Goal: Task Accomplishment & Management: Manage account settings

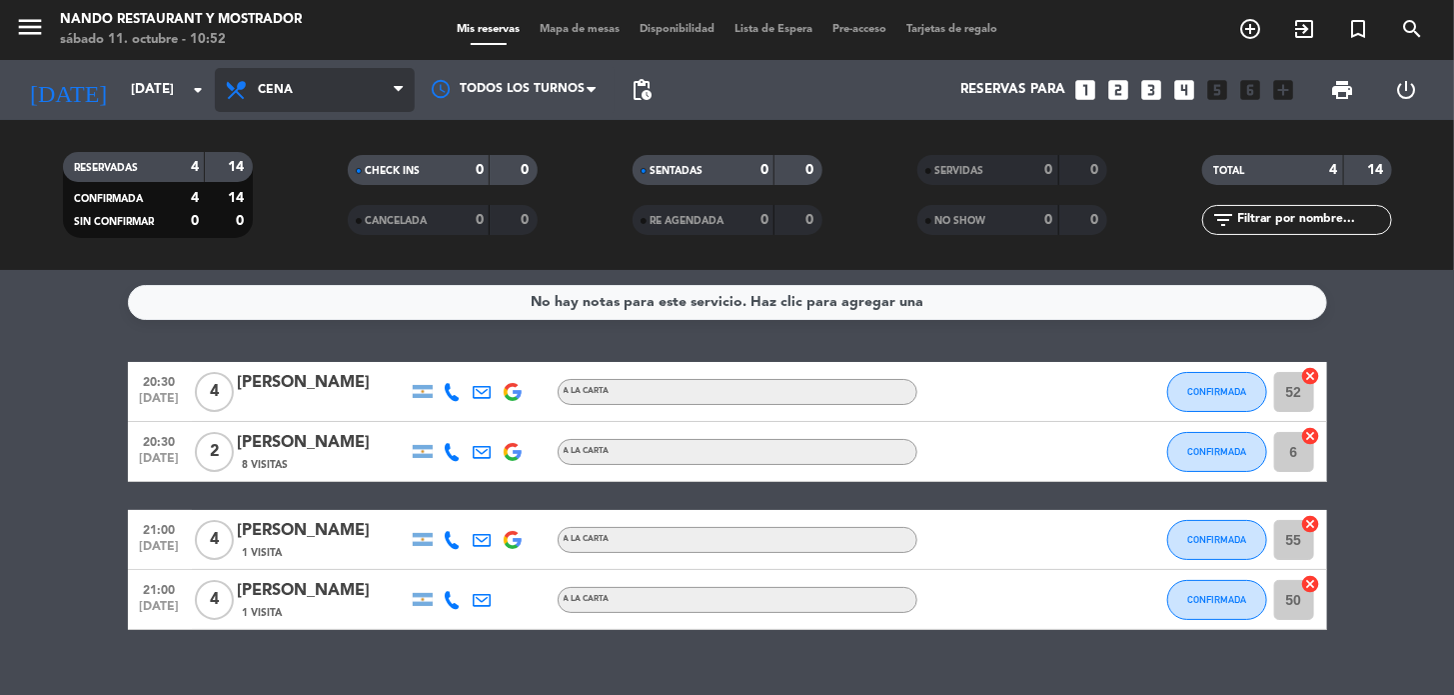
click at [319, 92] on span "Cena" at bounding box center [315, 90] width 200 height 44
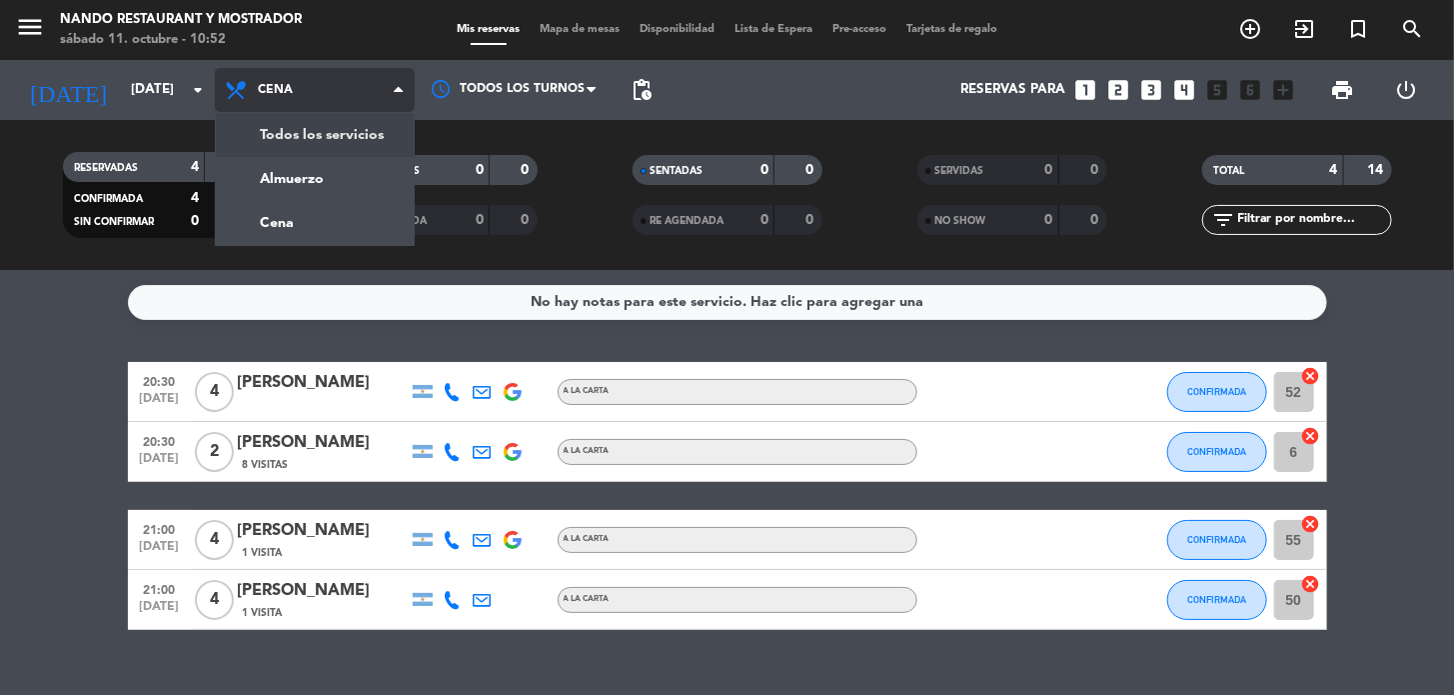
click at [319, 145] on div "menu Nando Restaurant y Mostrador [DATE] 11. octubre - 10:52 Mis reservas Mapa …" at bounding box center [727, 135] width 1454 height 270
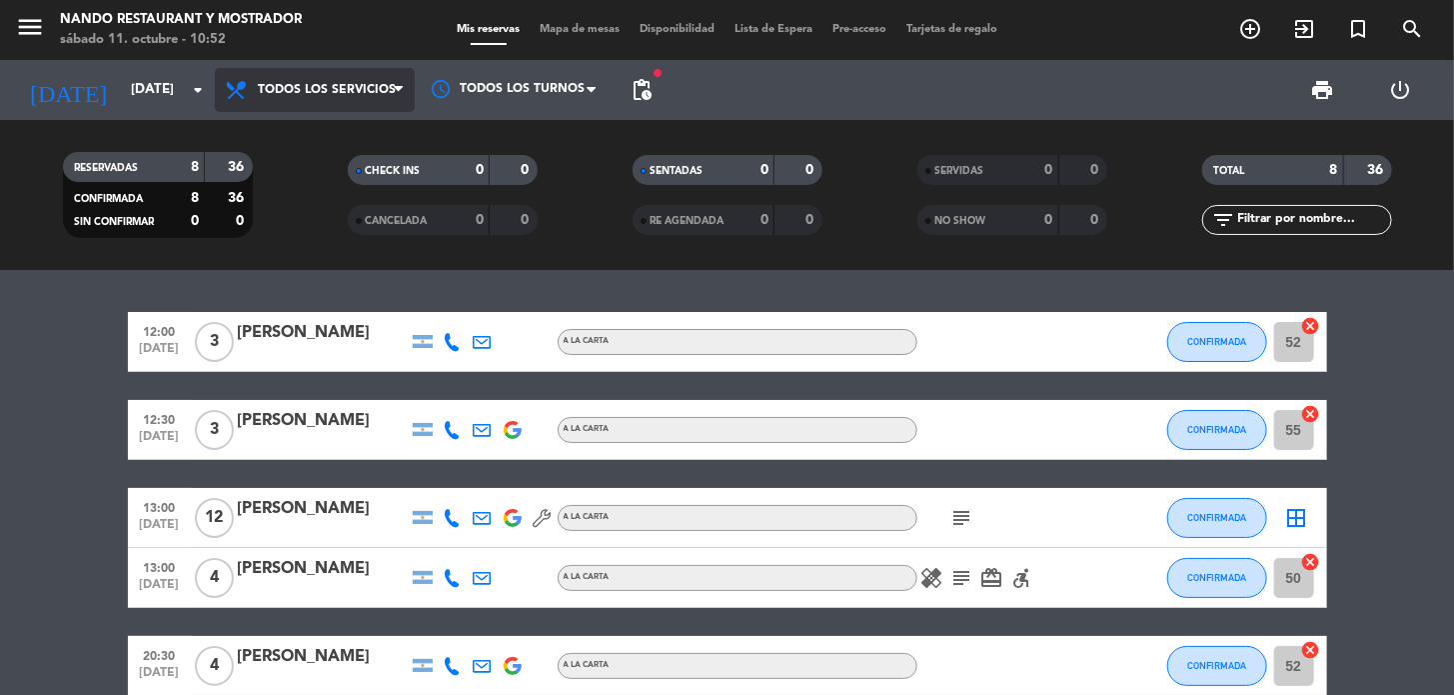
click at [317, 100] on span "Todos los servicios" at bounding box center [315, 90] width 200 height 44
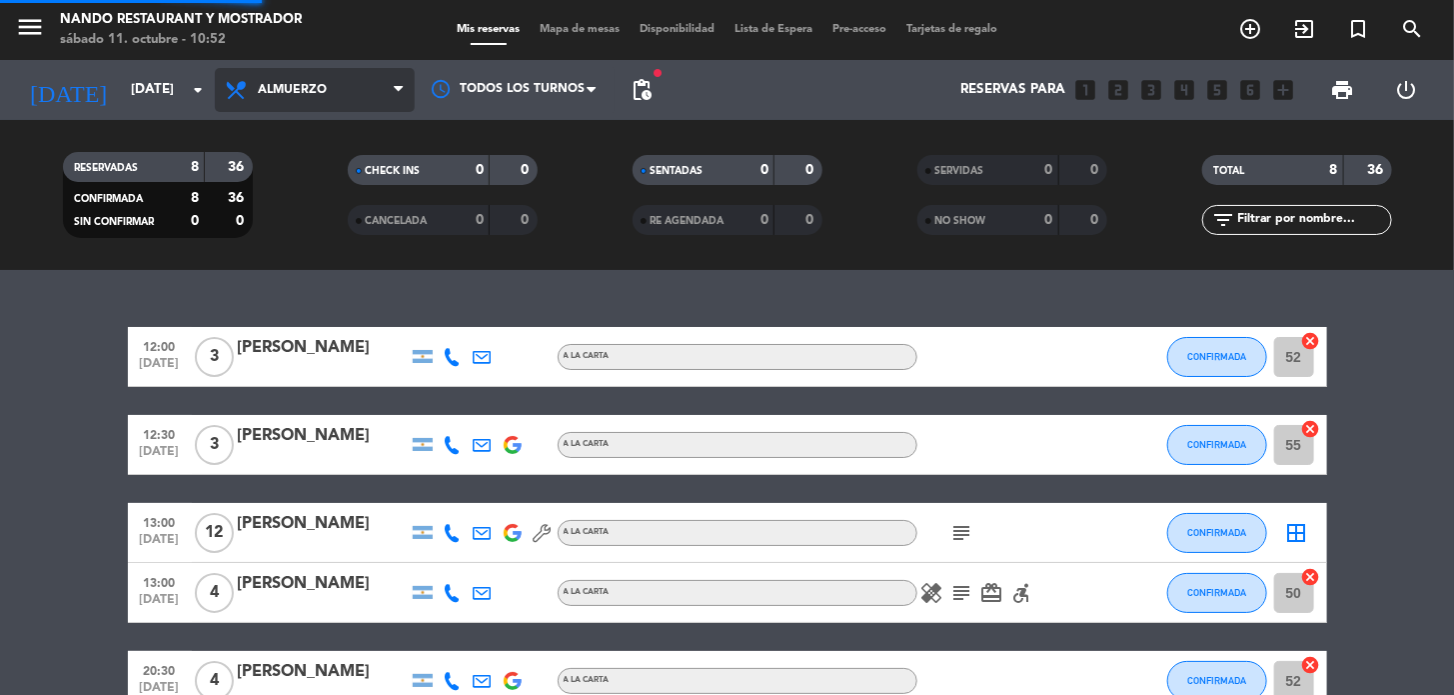
click at [310, 183] on div "menu Nando Restaurant y Mostrador [DATE] 11. octubre - 10:52 Mis reservas Mapa …" at bounding box center [727, 135] width 1454 height 270
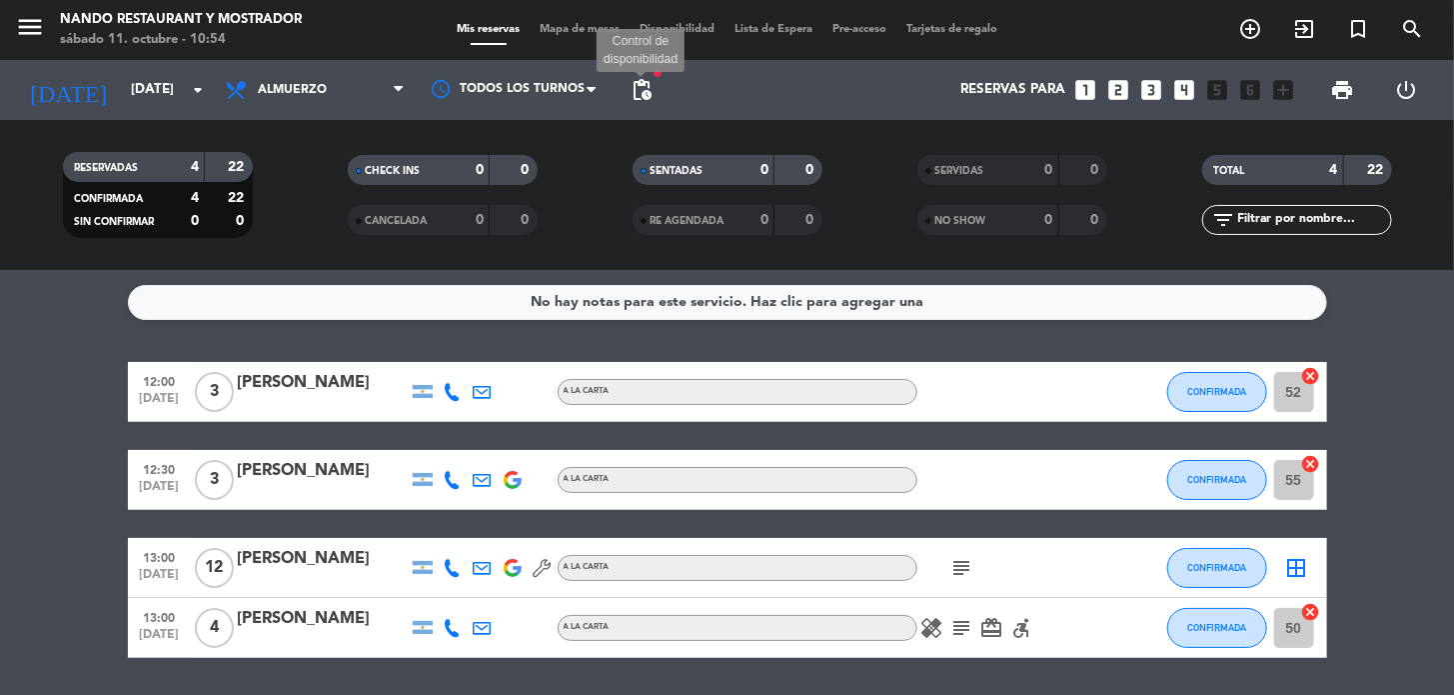
click at [648, 96] on span "pending_actions" at bounding box center [642, 90] width 24 height 24
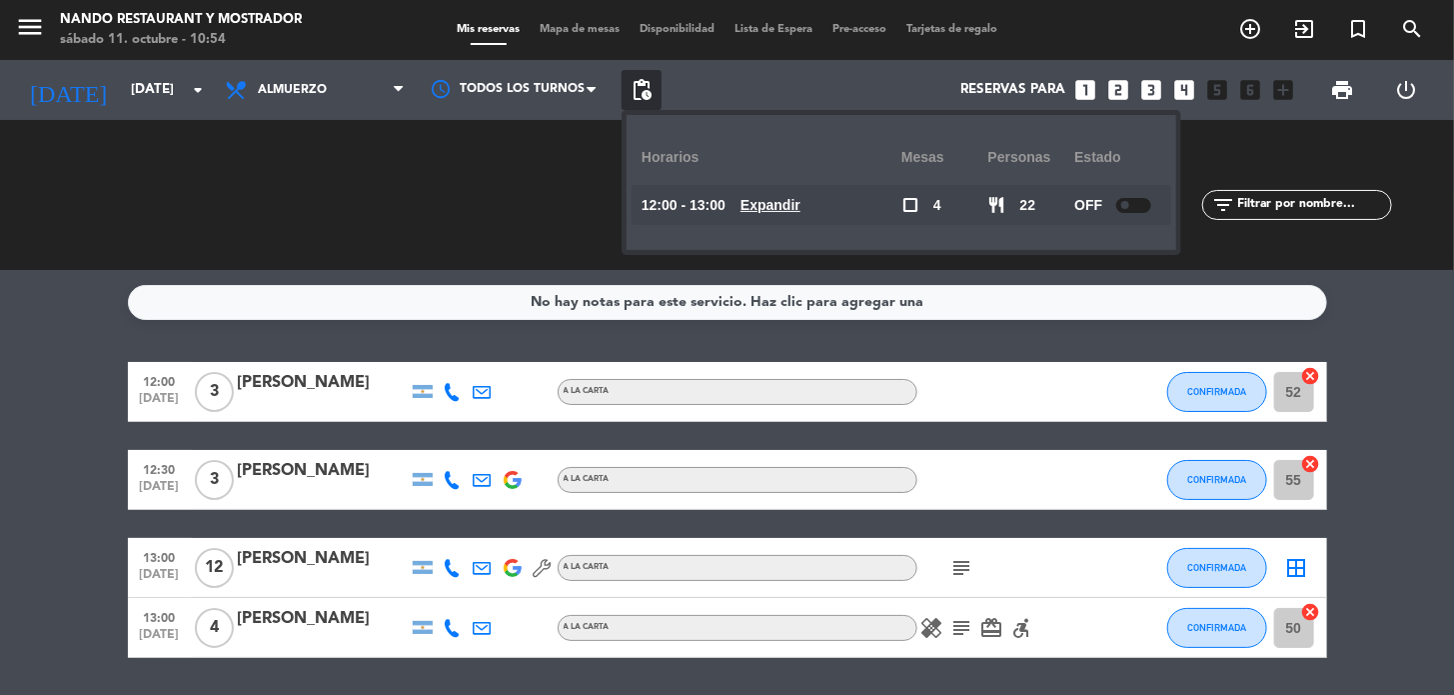
click at [1136, 206] on div at bounding box center [1133, 205] width 35 height 15
click at [640, 92] on span "pending_actions" at bounding box center [642, 90] width 24 height 24
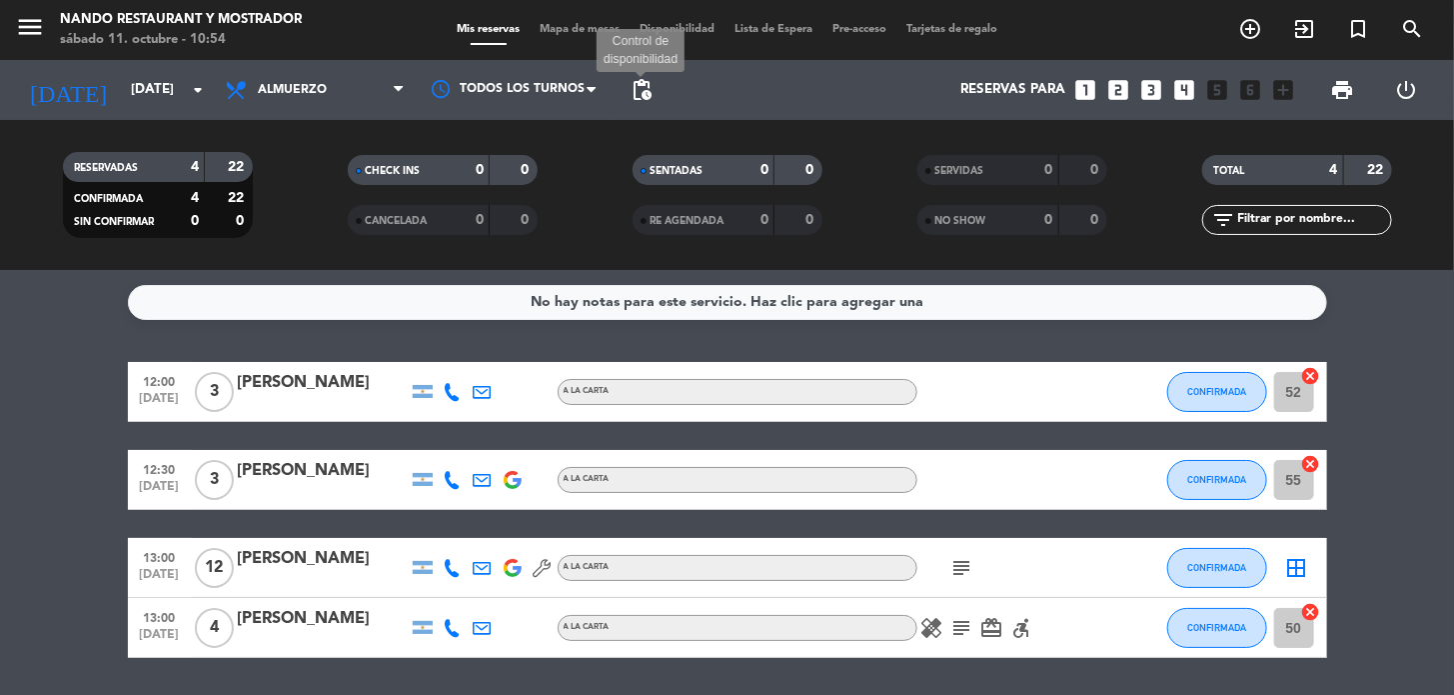
click at [635, 90] on span "pending_actions" at bounding box center [642, 90] width 24 height 24
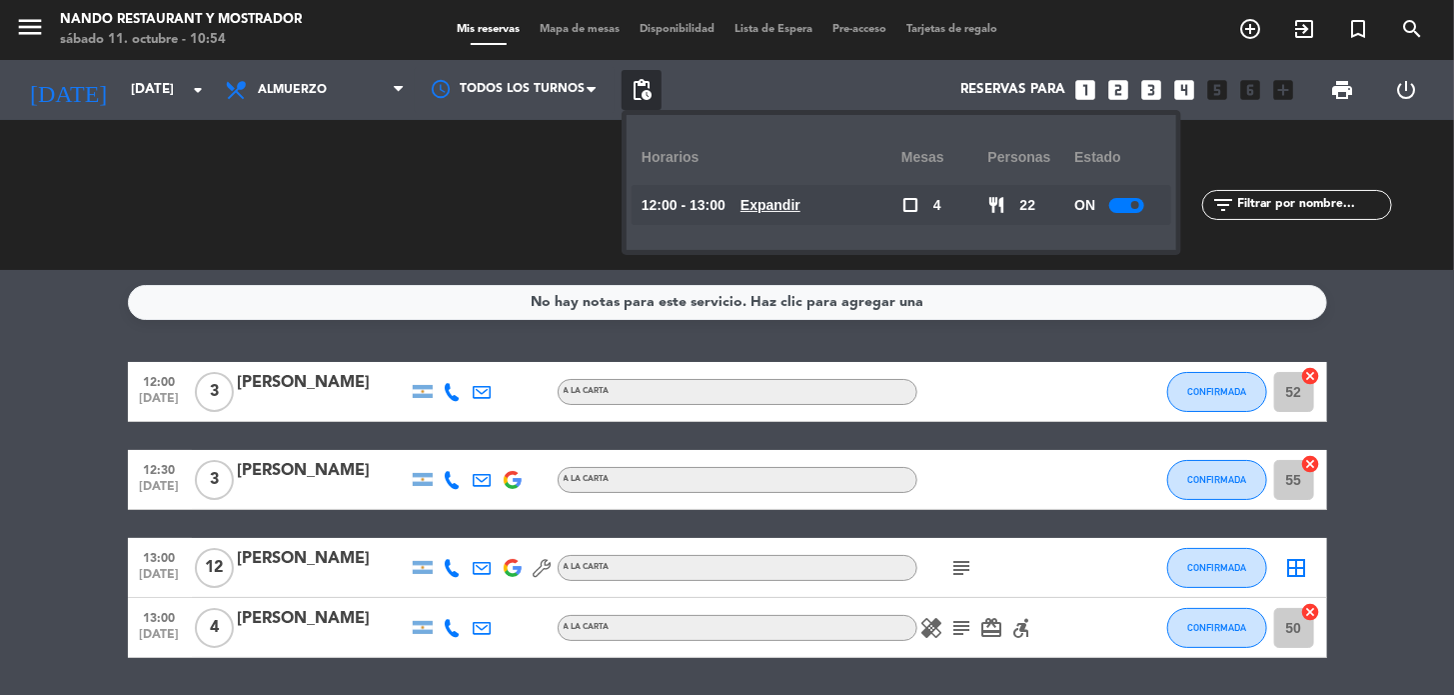
click at [635, 90] on span "pending_actions" at bounding box center [642, 90] width 24 height 24
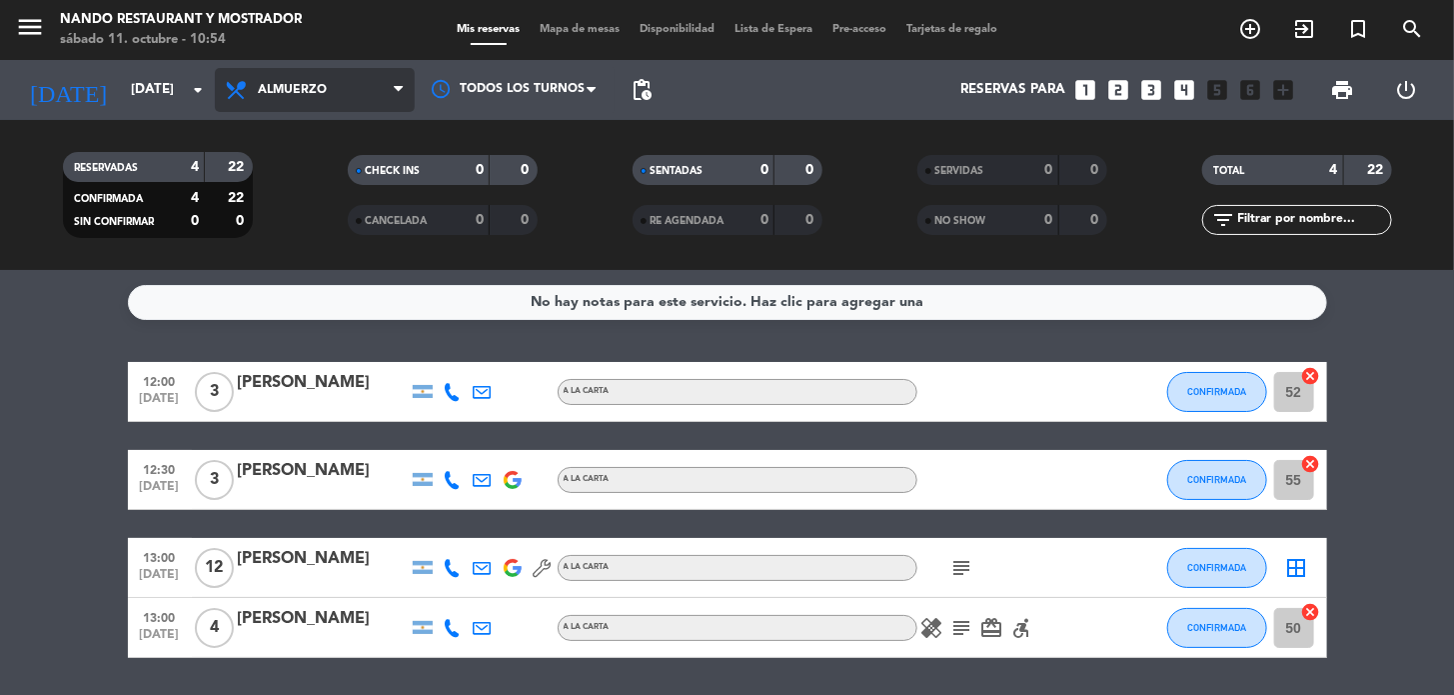
click at [324, 93] on span "Almuerzo" at bounding box center [292, 90] width 69 height 14
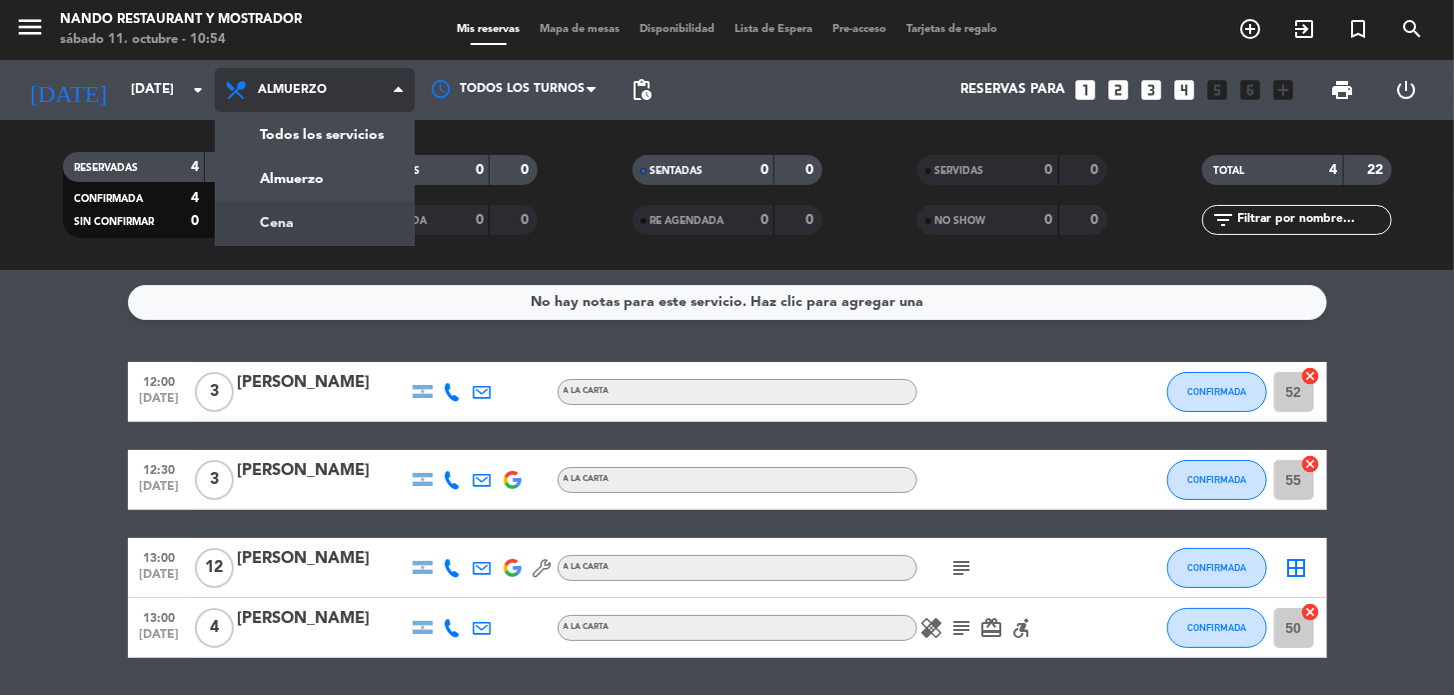
click at [322, 218] on div "menu Nando Restaurant y Mostrador [DATE] 11. octubre - 10:54 Mis reservas Mapa …" at bounding box center [727, 135] width 1454 height 270
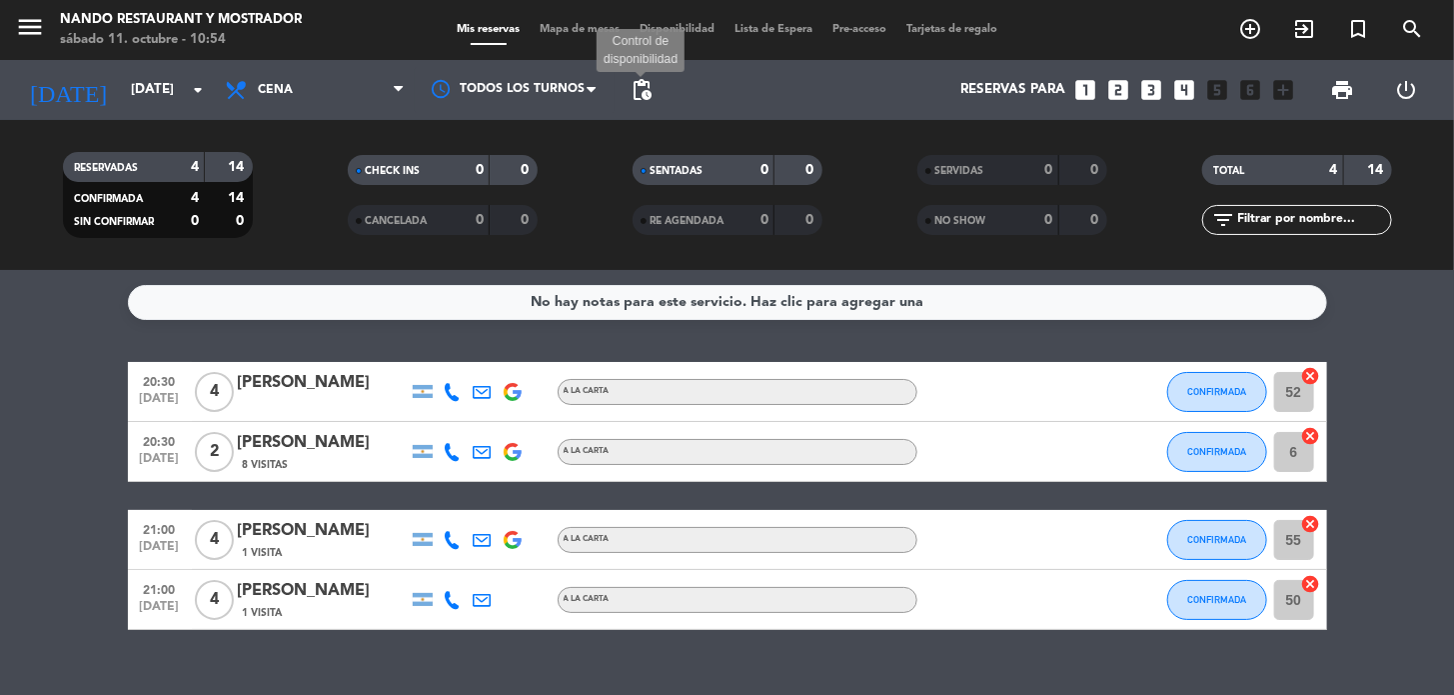
click at [634, 93] on span "pending_actions" at bounding box center [642, 90] width 24 height 24
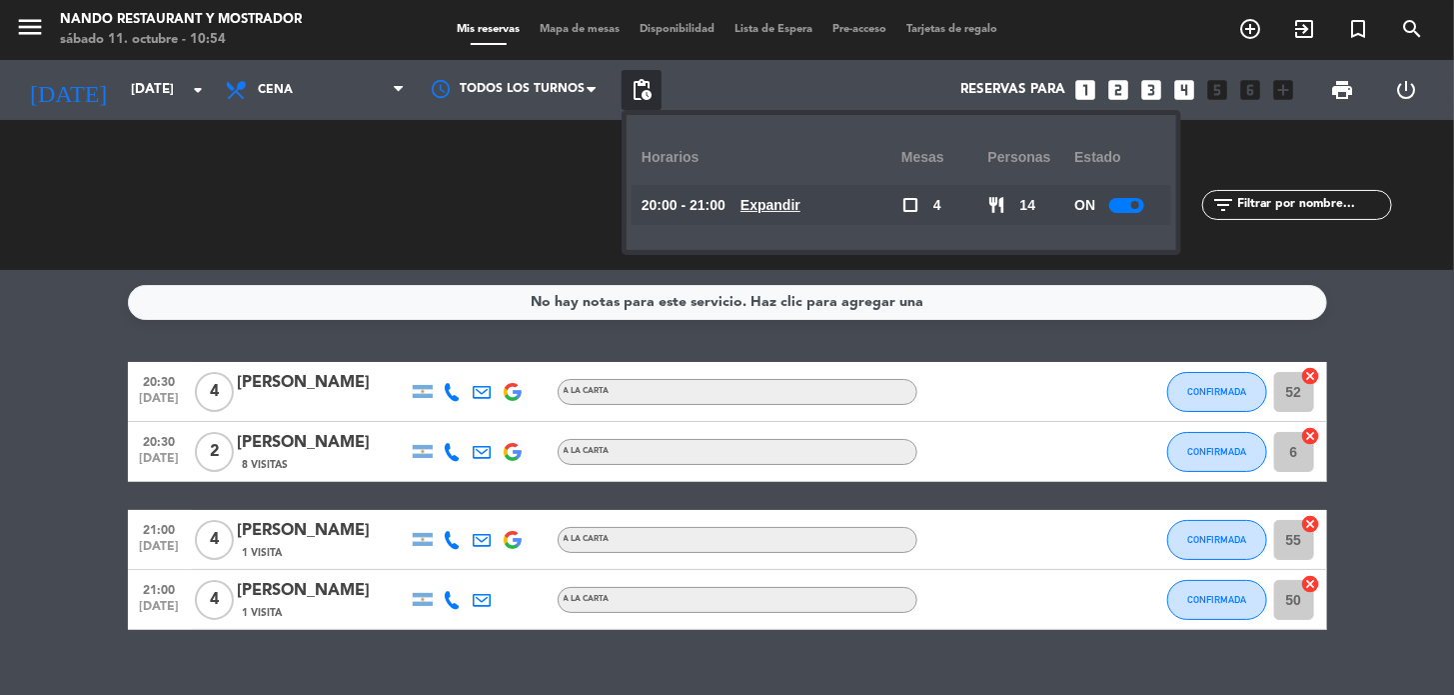
click at [634, 93] on span "pending_actions" at bounding box center [642, 90] width 24 height 24
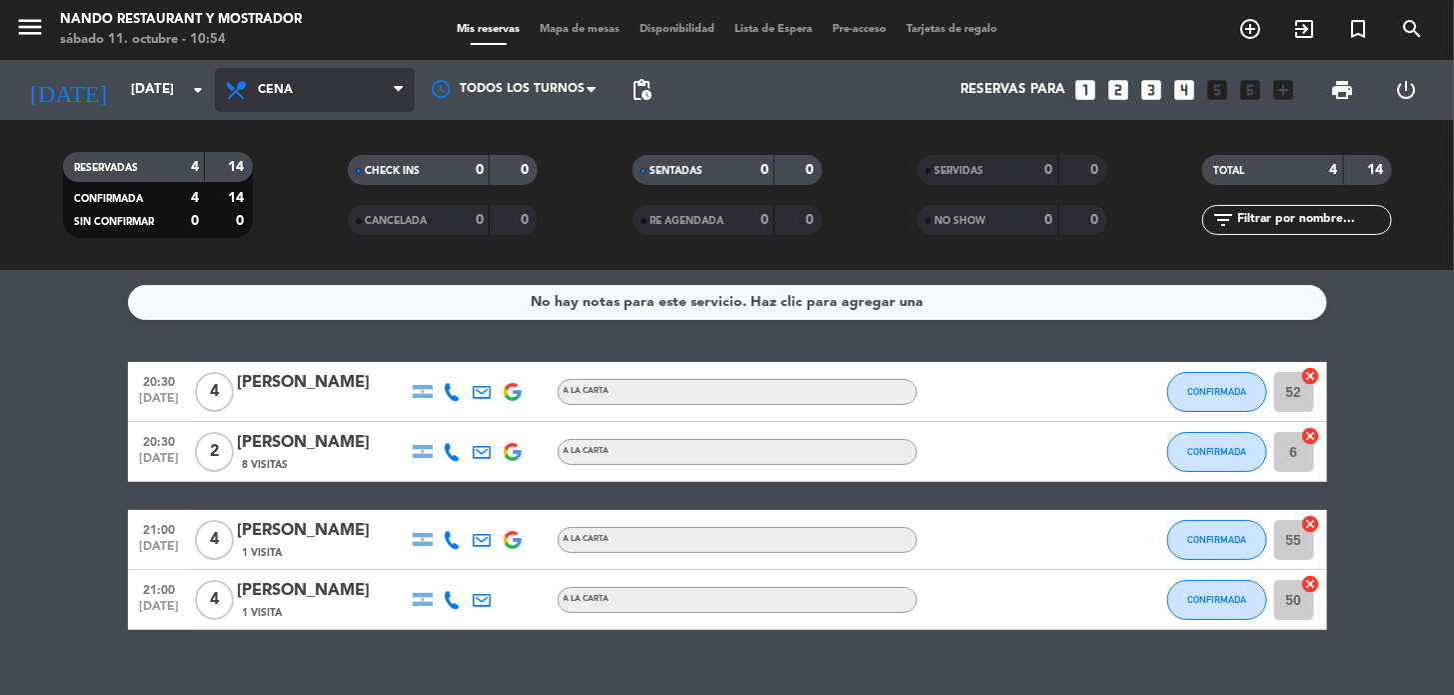
click at [286, 86] on span "Cena" at bounding box center [275, 90] width 35 height 14
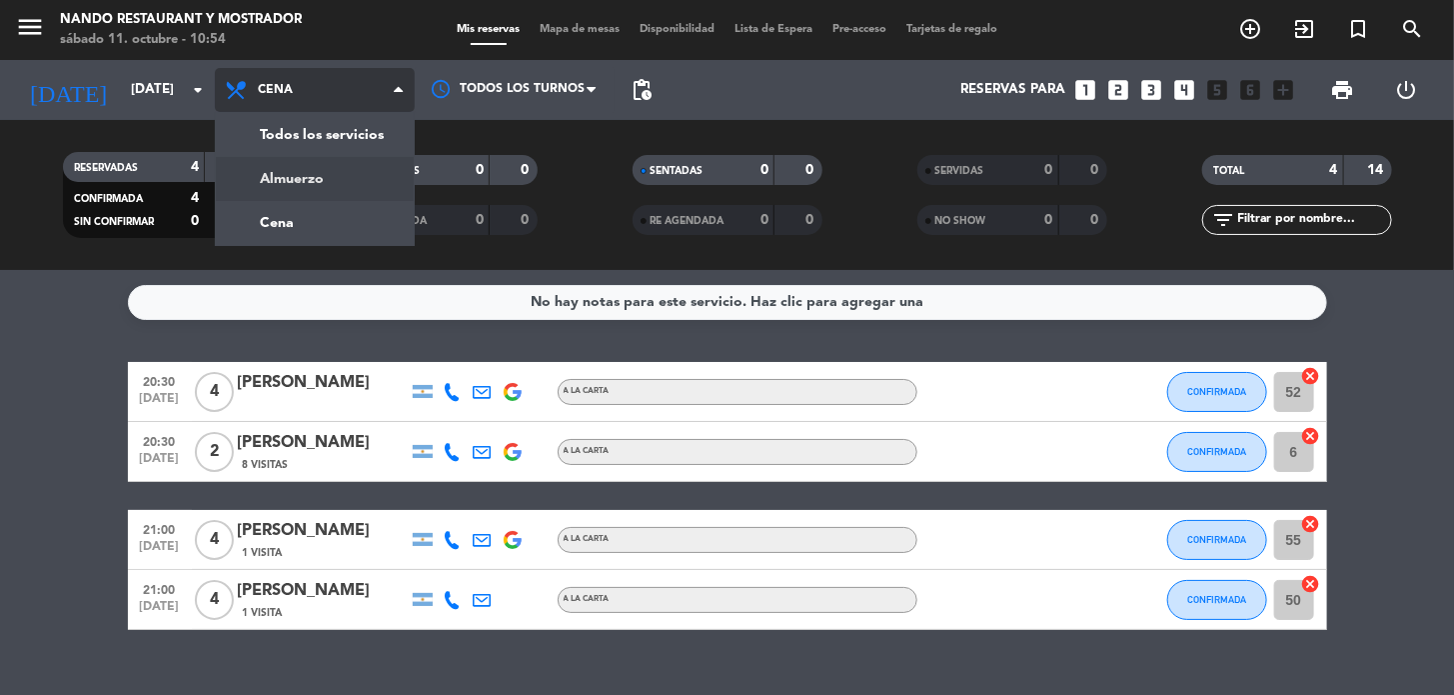
click at [307, 182] on div "menu Nando Restaurant y Mostrador [DATE] 11. octubre - 10:54 Mis reservas Mapa …" at bounding box center [727, 135] width 1454 height 270
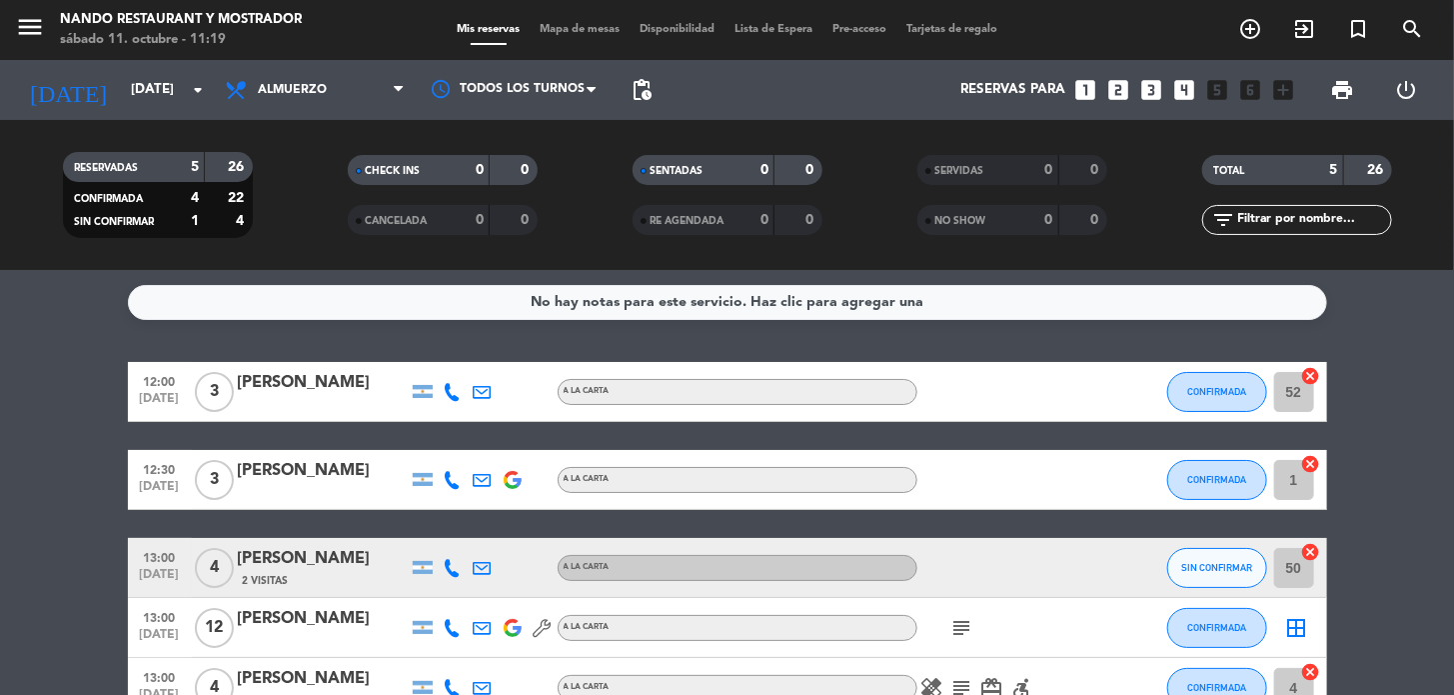
click at [649, 80] on span "pending_actions" at bounding box center [642, 90] width 24 height 24
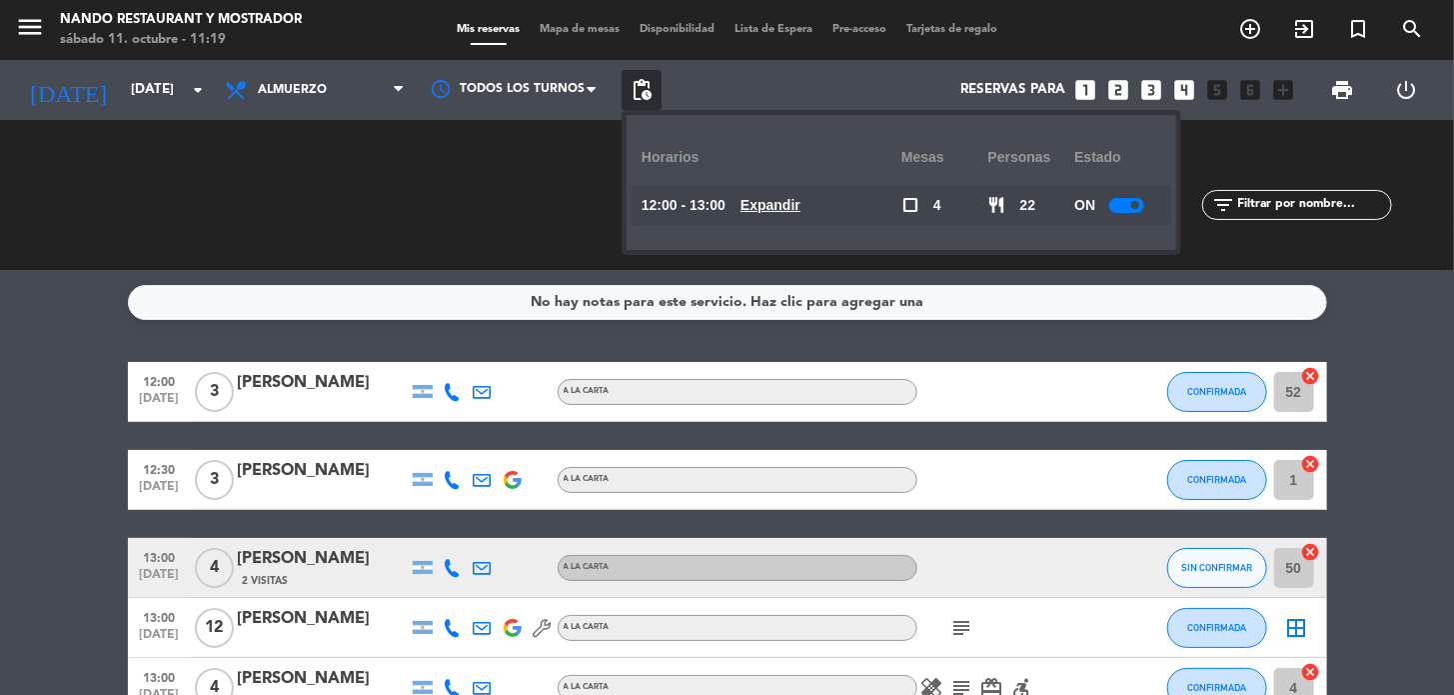
click at [1126, 203] on div at bounding box center [1126, 205] width 35 height 15
click at [1334, 352] on div "No hay notas para este servicio. Haz clic para agregar una 12:00 [DATE] 3 [PERS…" at bounding box center [727, 482] width 1454 height 425
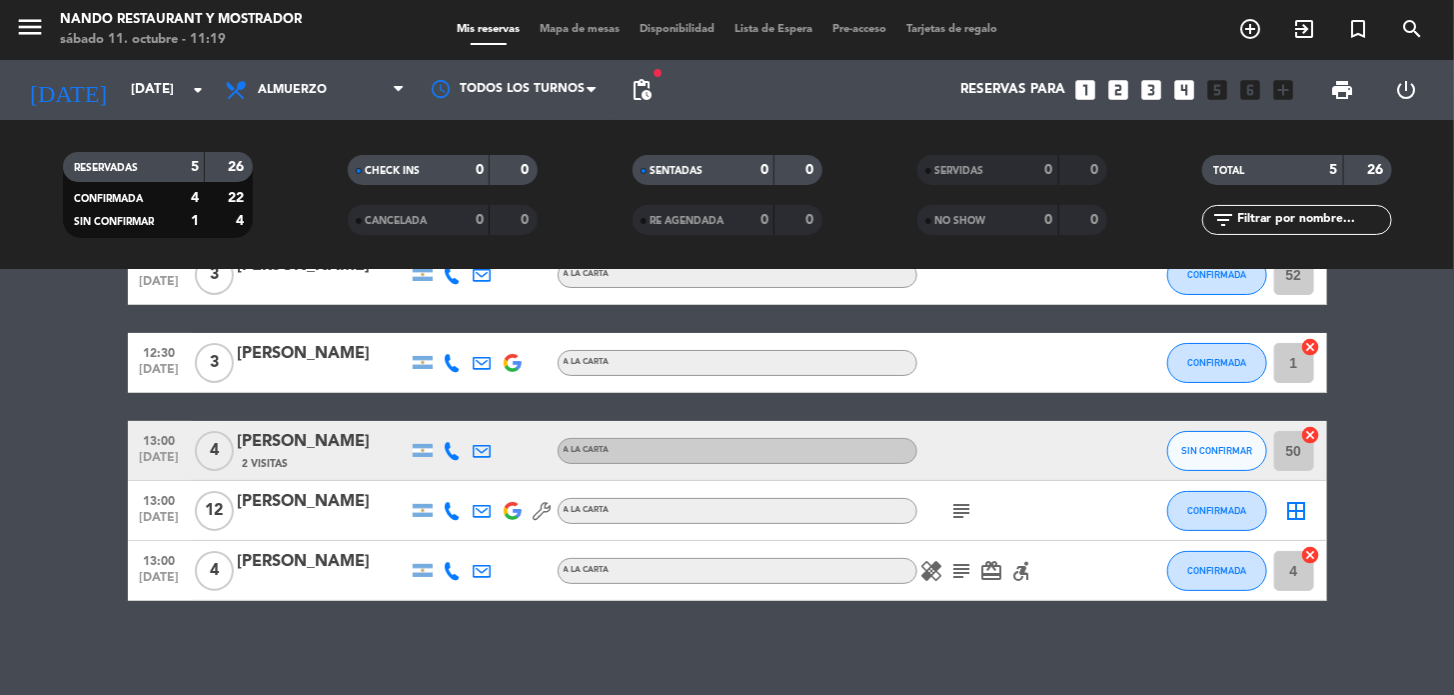
scroll to position [122, 0]
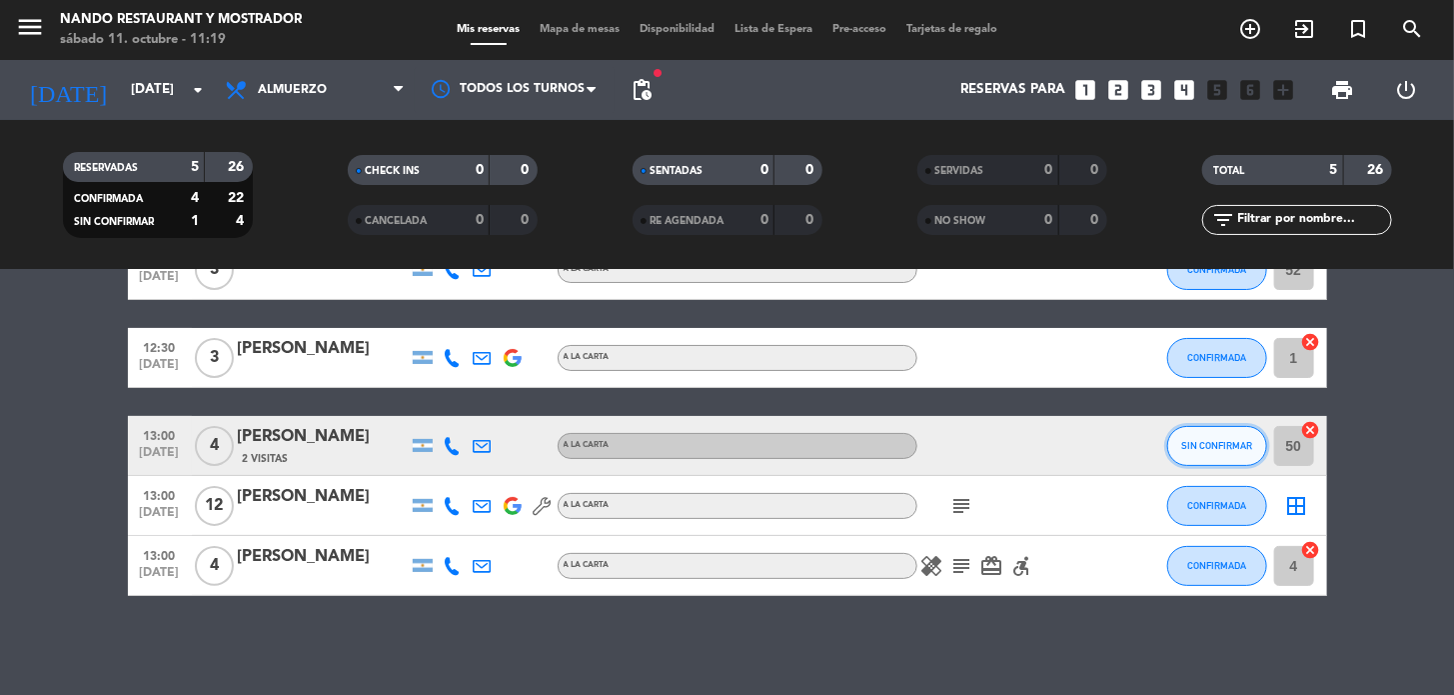
click at [1210, 452] on button "SIN CONFIRMAR" at bounding box center [1217, 446] width 100 height 40
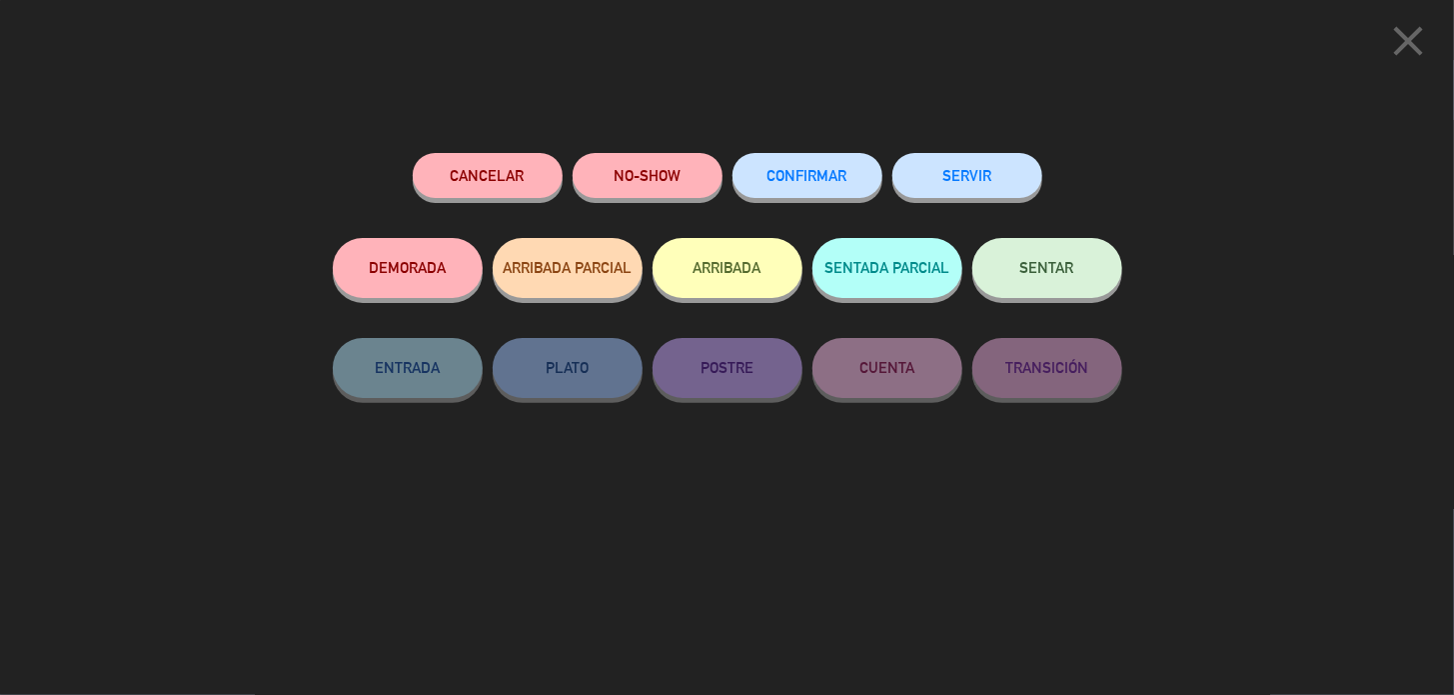
click at [801, 173] on span "CONFIRMAR" at bounding box center [808, 175] width 80 height 17
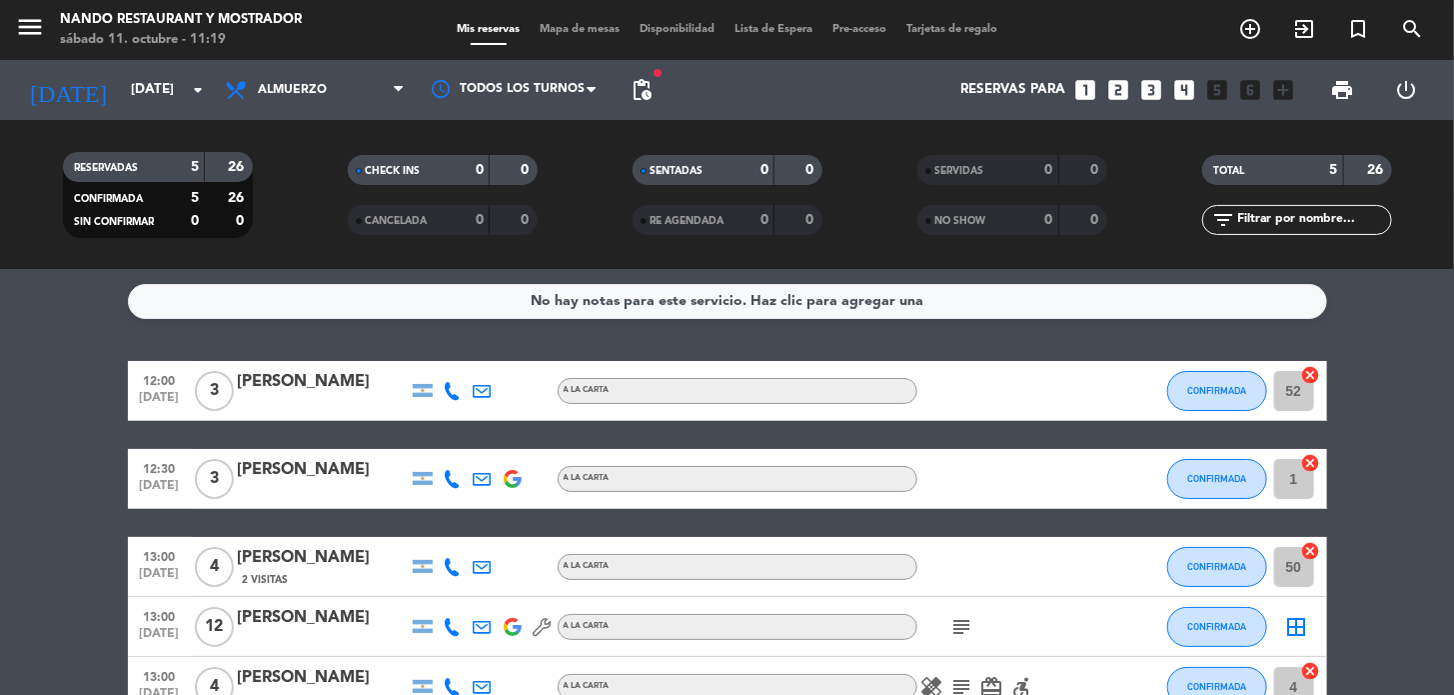
scroll to position [0, 0]
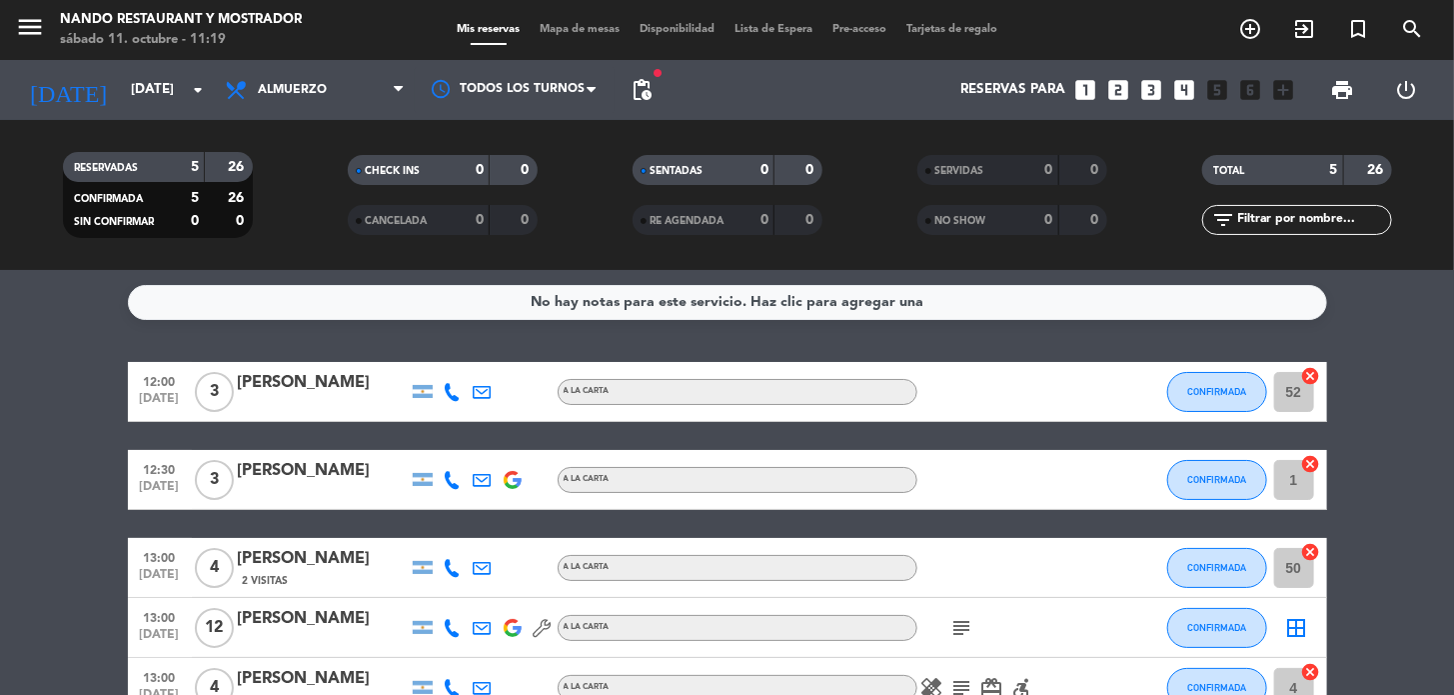
click at [300, 556] on div "[PERSON_NAME]" at bounding box center [323, 559] width 170 height 26
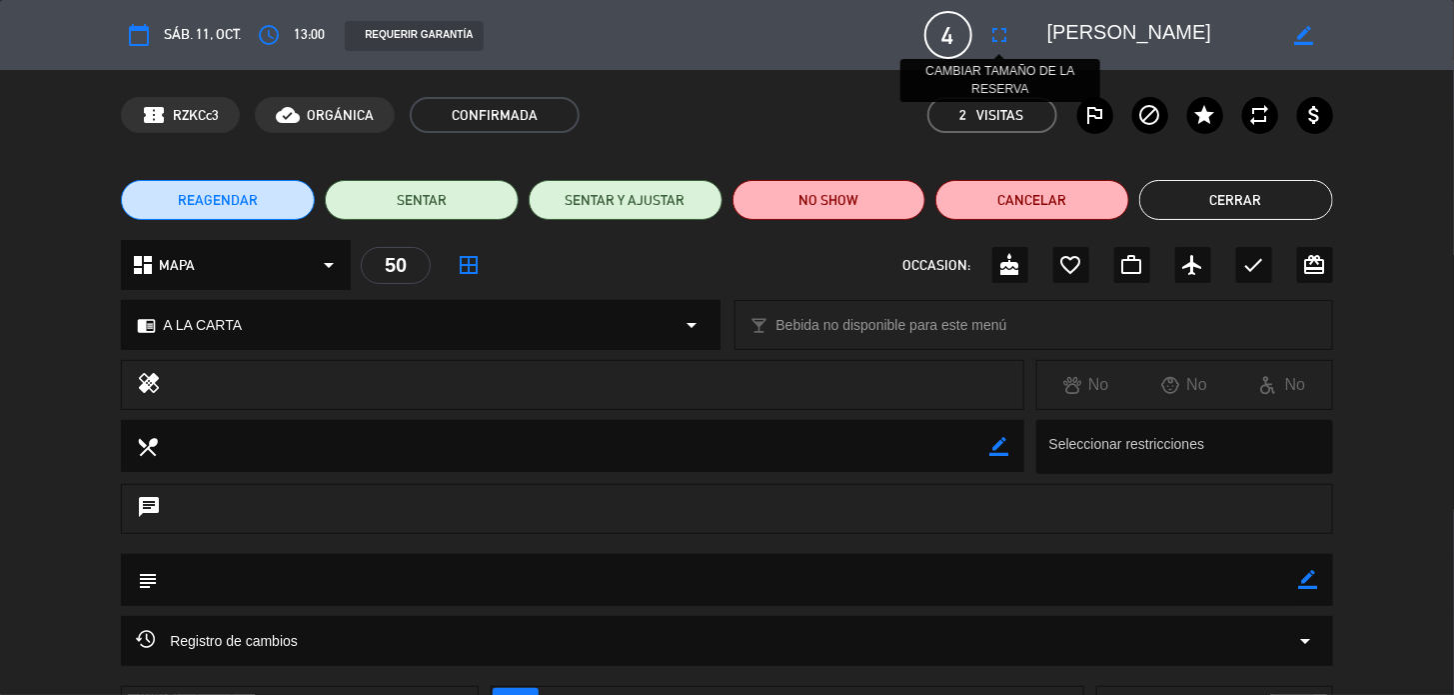
click at [1003, 36] on icon "fullscreen" at bounding box center [1000, 35] width 24 height 24
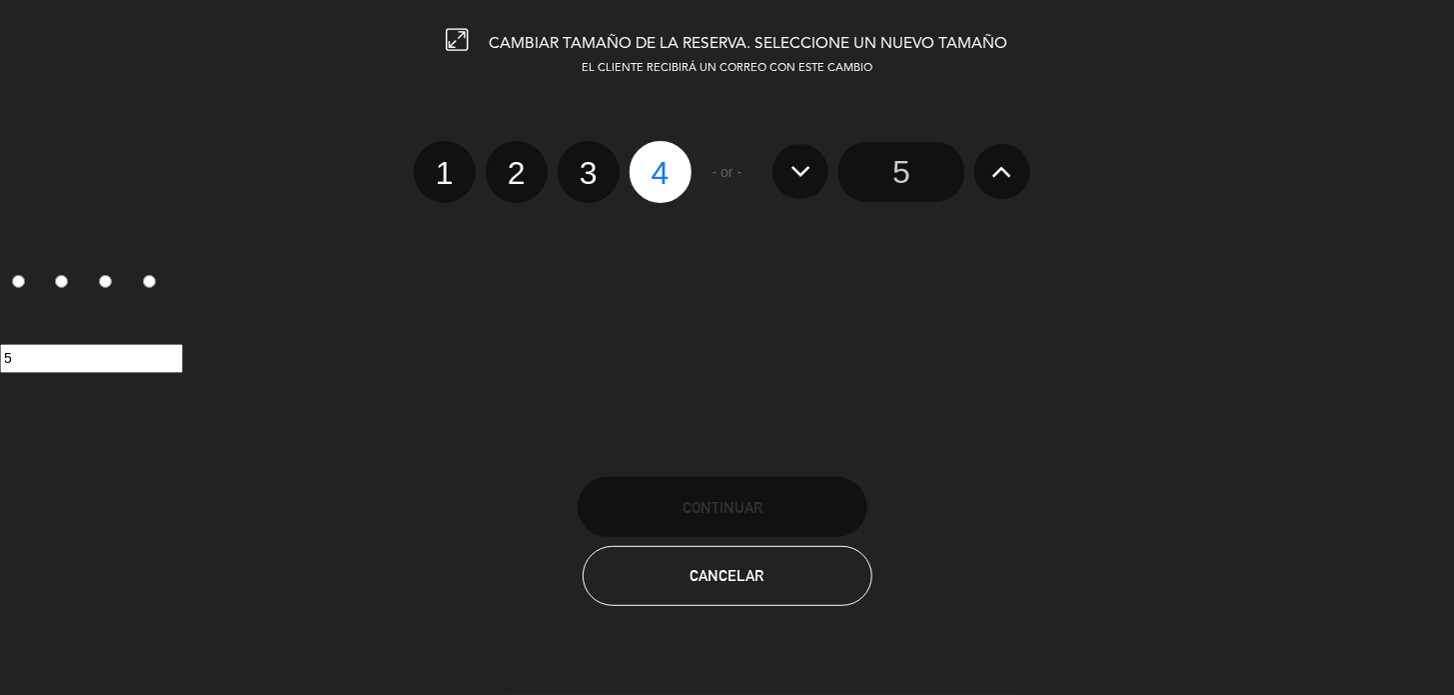
click at [988, 171] on button at bounding box center [1002, 171] width 56 height 54
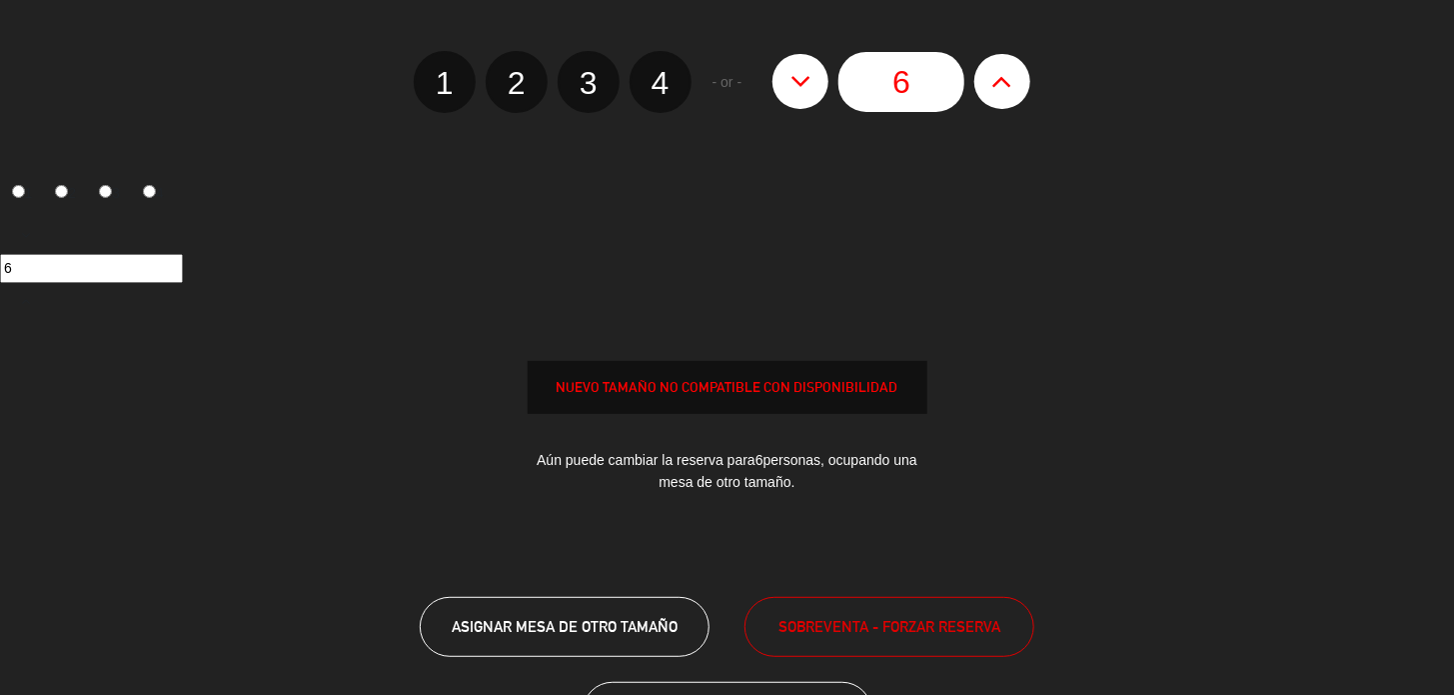
scroll to position [177, 0]
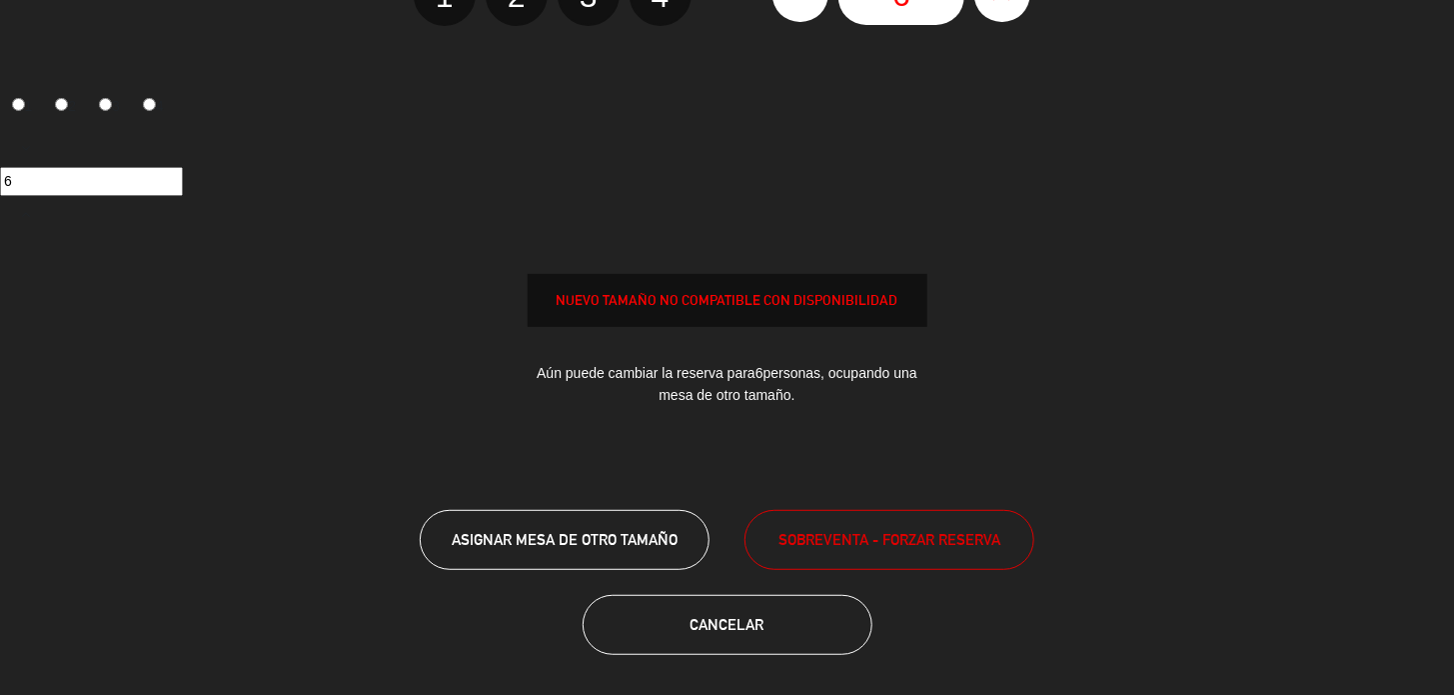
click at [809, 568] on div "ASIGNAR MESA DE OTRO TAMAÑO SOBREVENTA - FORZAR RESERVA" at bounding box center [727, 540] width 1454 height 64
click at [809, 554] on button "SOBREVENTA - FORZAR RESERVA" at bounding box center [890, 540] width 290 height 60
